Goal: Task Accomplishment & Management: Use online tool/utility

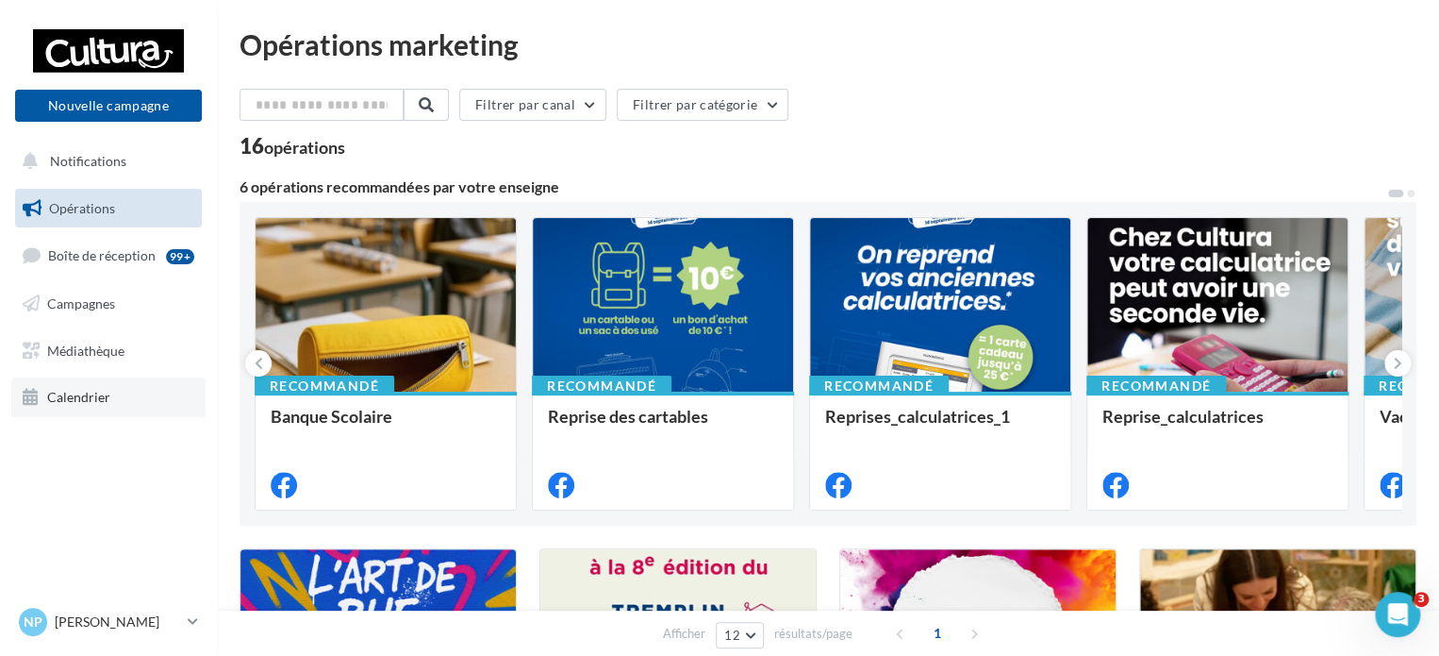
click at [102, 385] on link "Calendrier" at bounding box center [108, 397] width 194 height 40
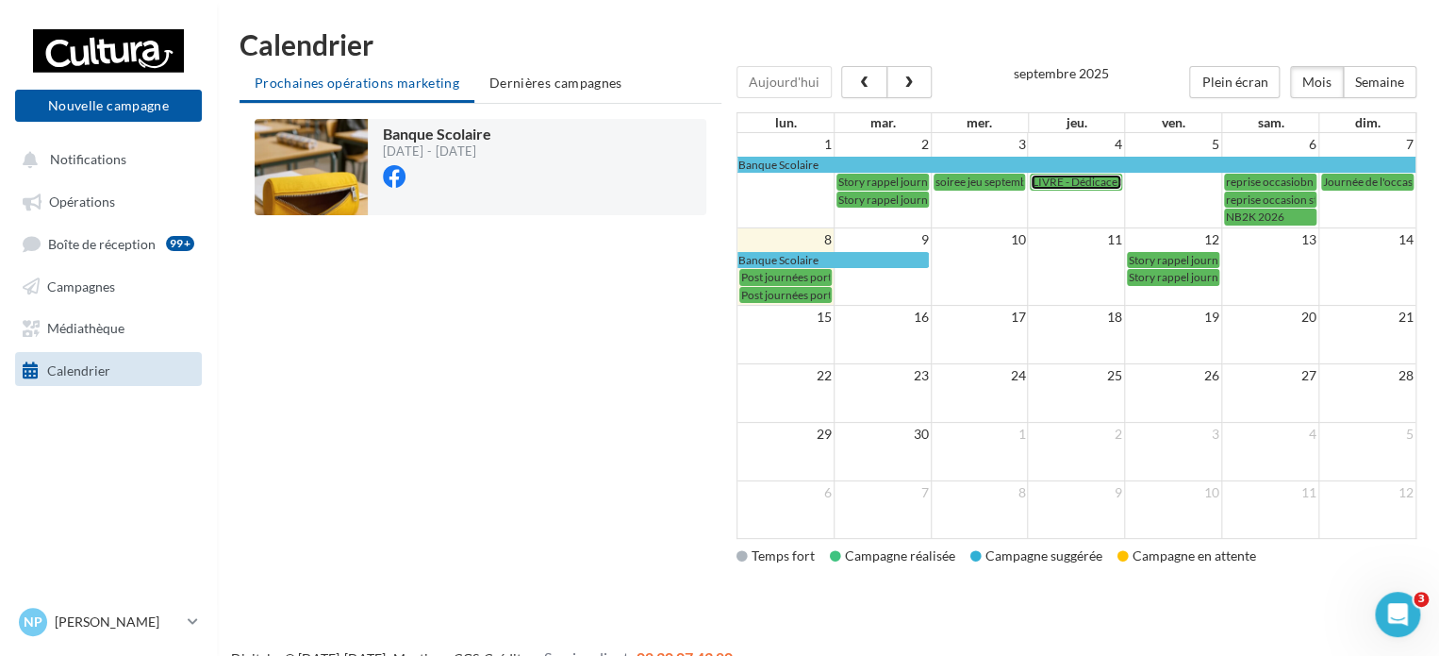
click at [1072, 185] on span "LIVRE - Dédicace 06/09" at bounding box center [1090, 181] width 117 height 14
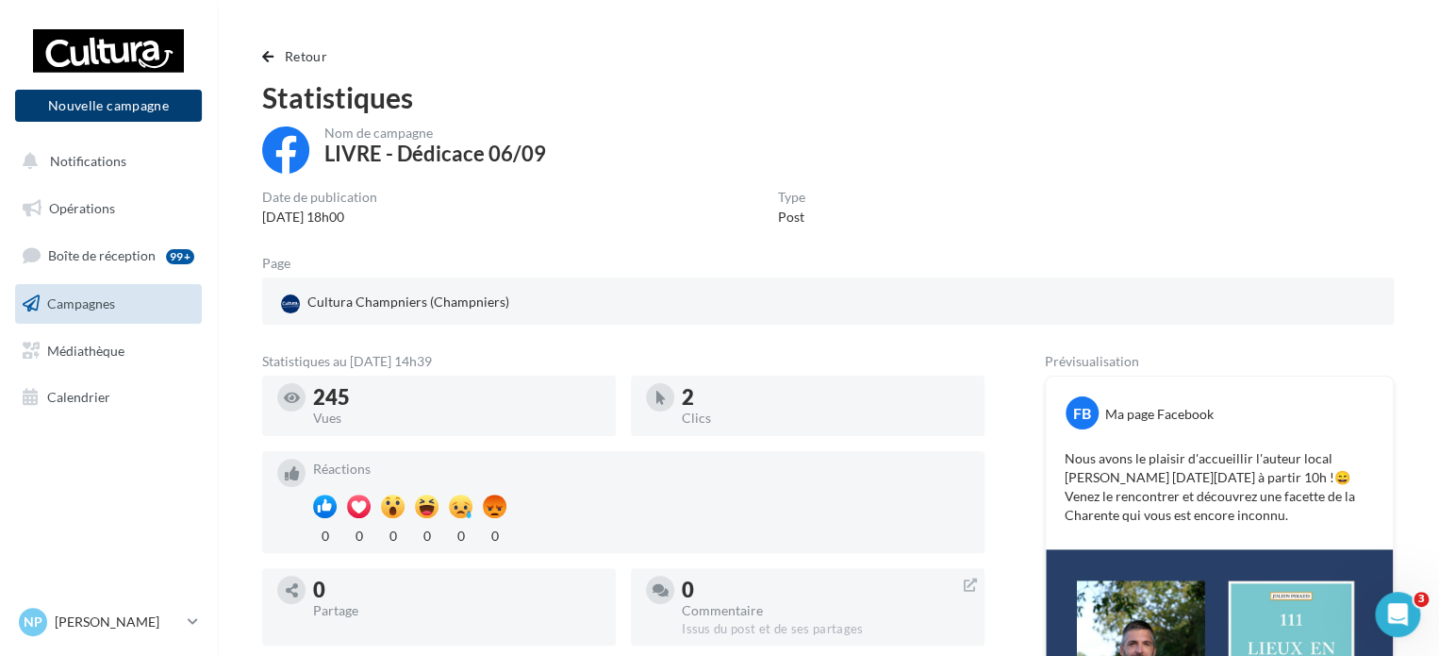
click at [107, 108] on button "Nouvelle campagne" at bounding box center [108, 106] width 187 height 32
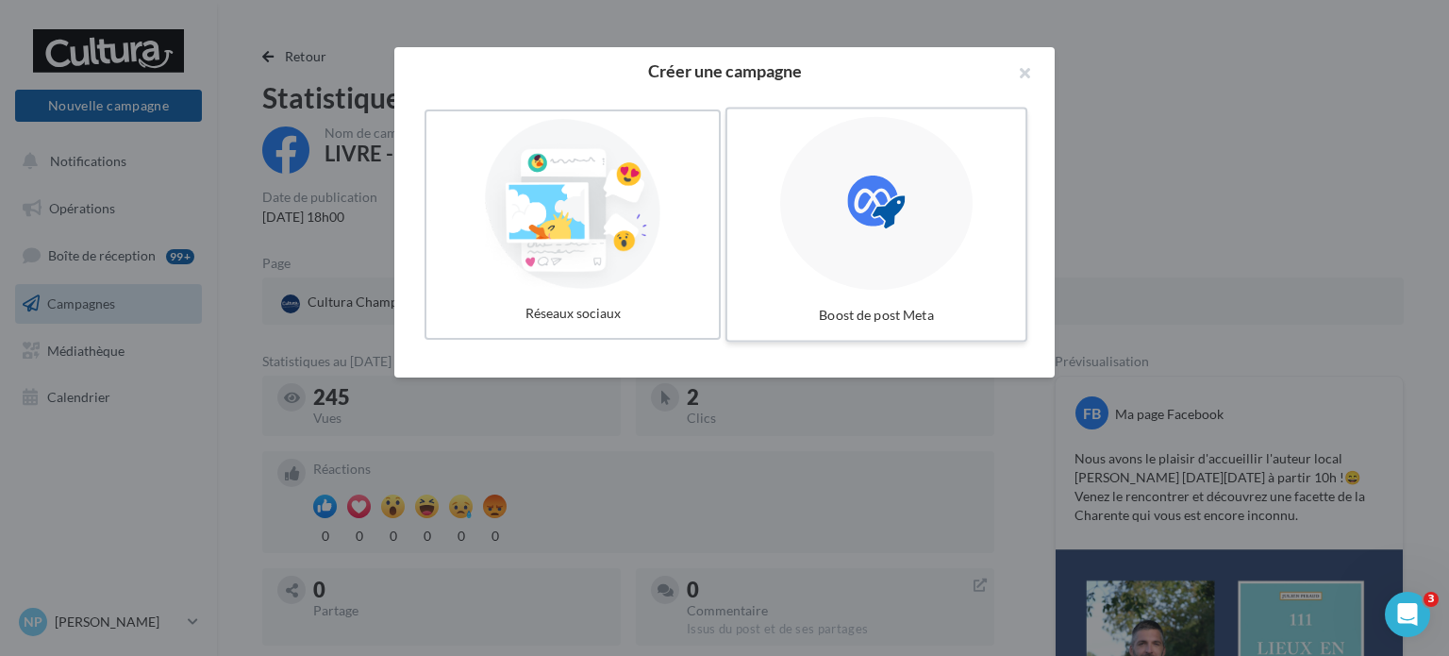
click at [838, 263] on div at bounding box center [876, 204] width 192 height 174
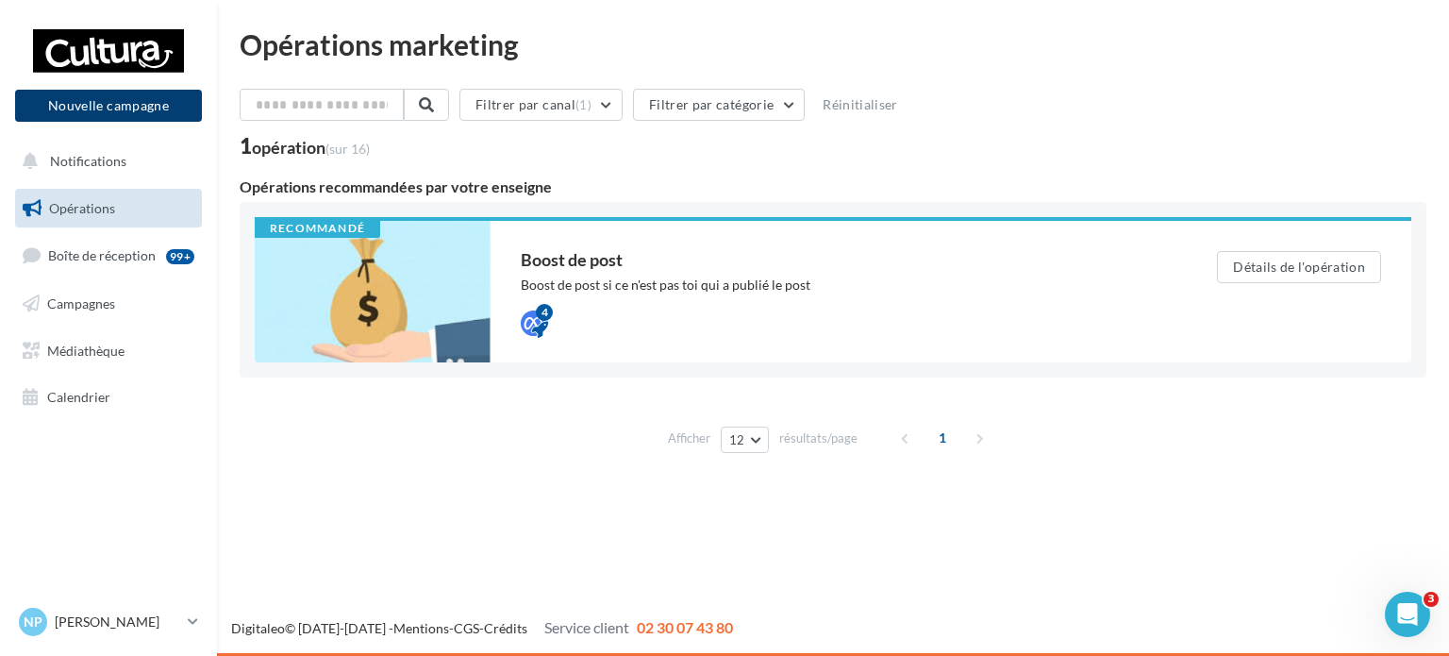
click at [102, 105] on button "Nouvelle campagne" at bounding box center [108, 106] width 187 height 32
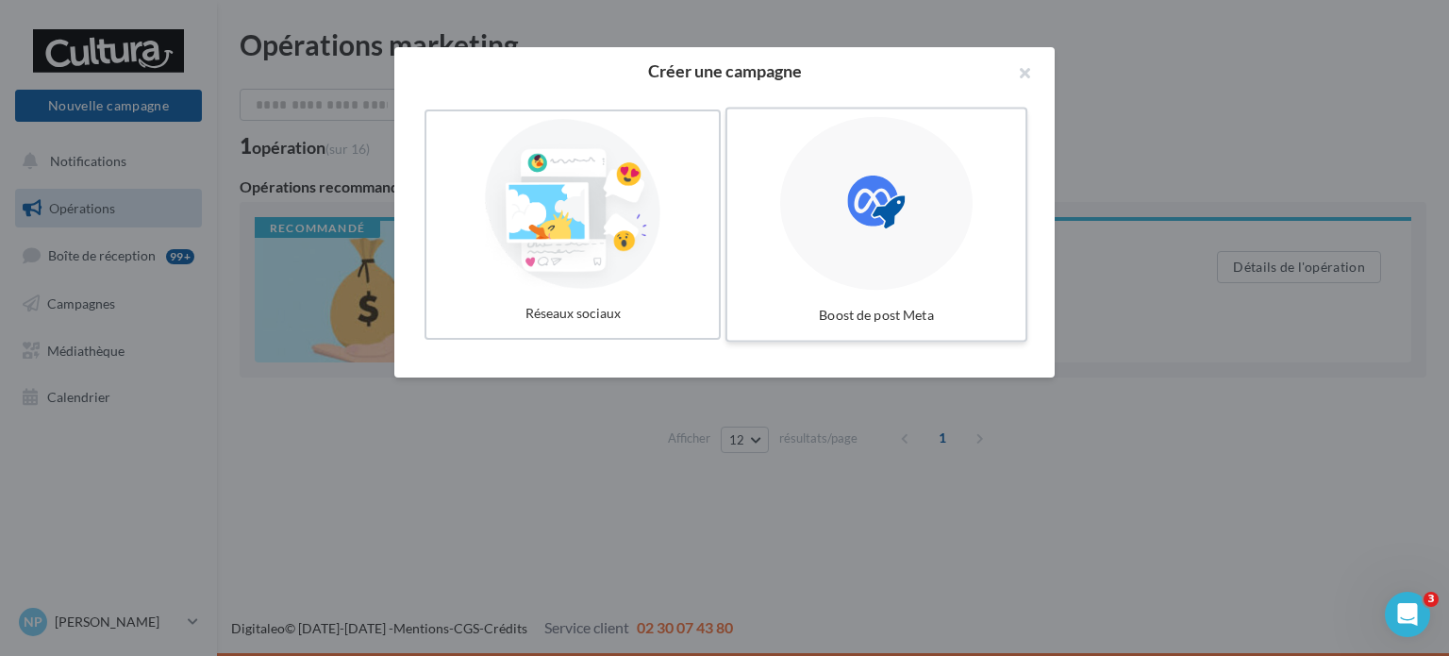
click at [782, 218] on div at bounding box center [876, 204] width 192 height 174
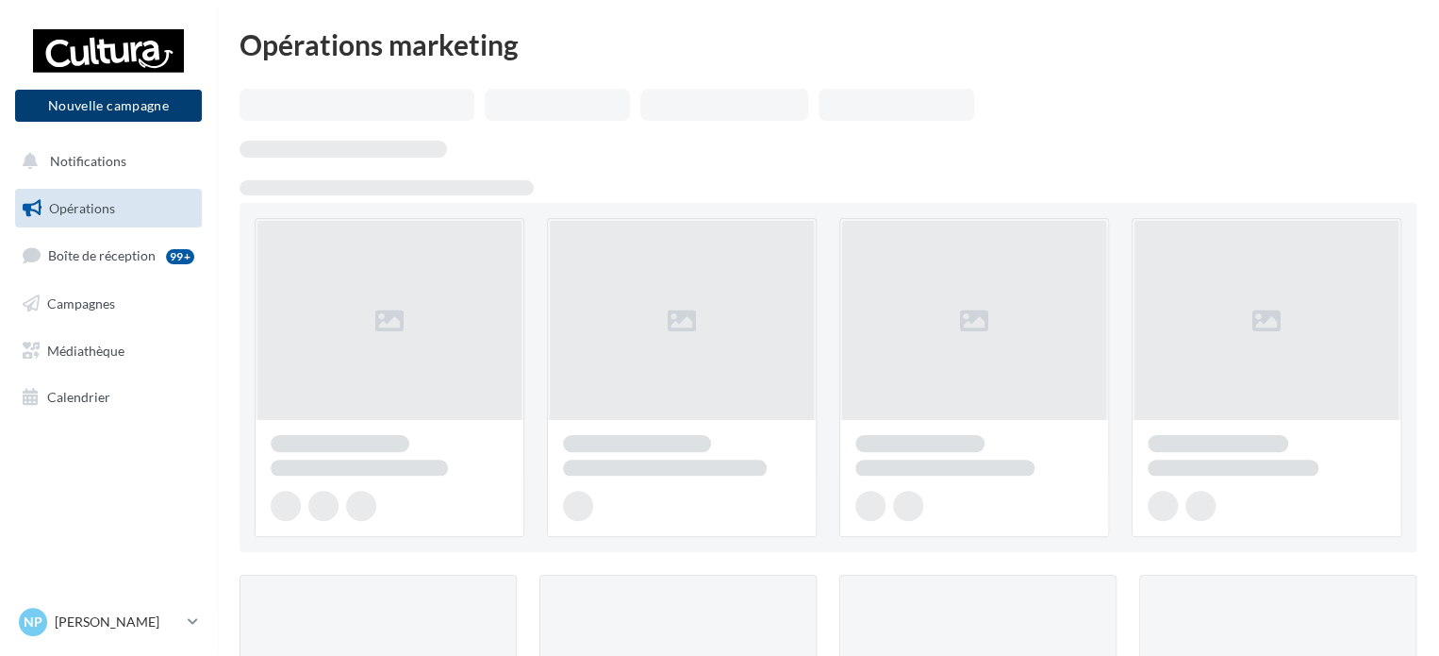
click at [143, 108] on button "Nouvelle campagne" at bounding box center [108, 106] width 187 height 32
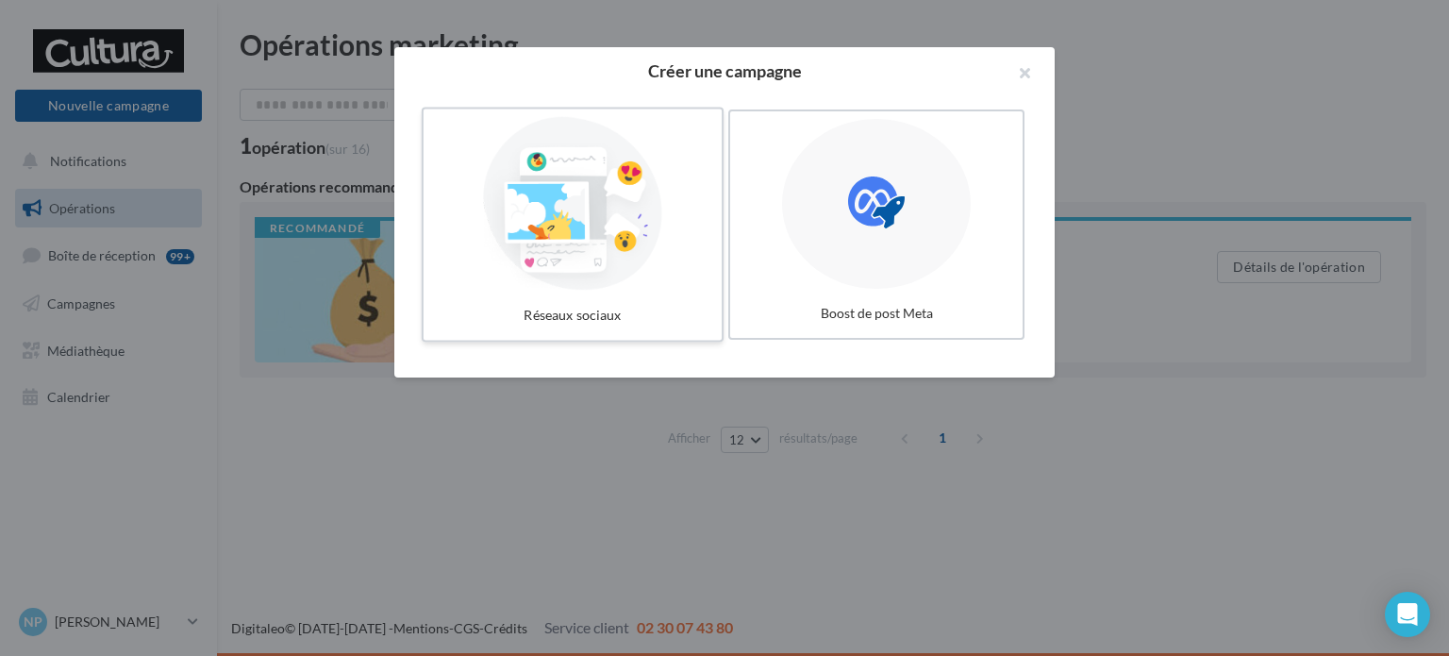
click at [628, 154] on div at bounding box center [572, 204] width 283 height 174
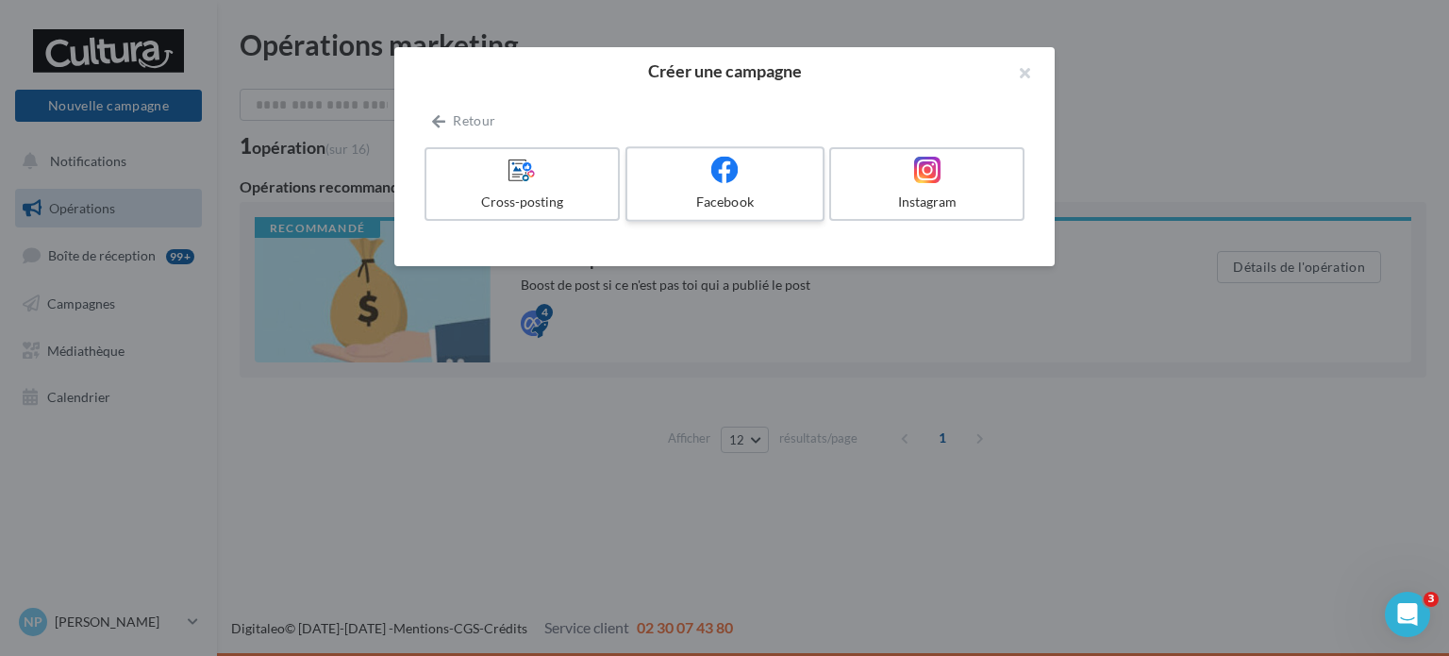
click at [732, 184] on span at bounding box center [724, 170] width 27 height 29
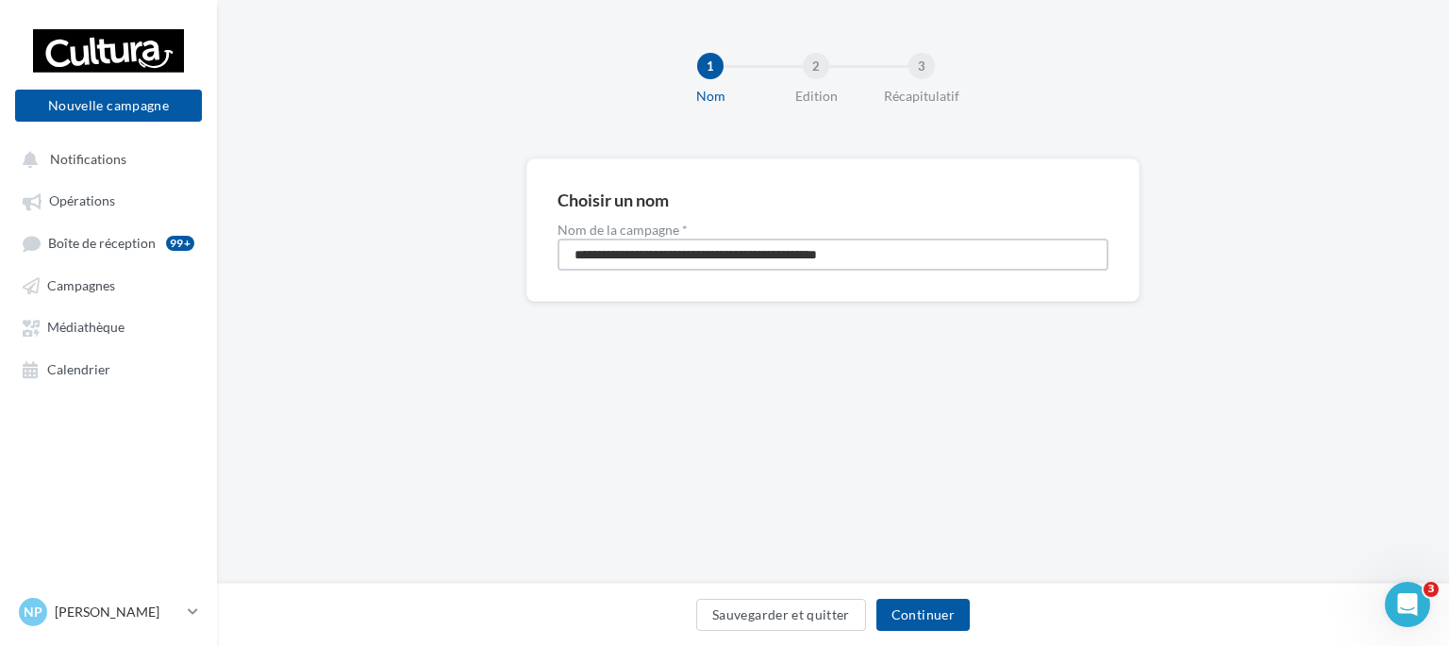
click at [792, 252] on input "**********" at bounding box center [832, 255] width 551 height 32
type input "**********"
